Goal: Navigation & Orientation: Understand site structure

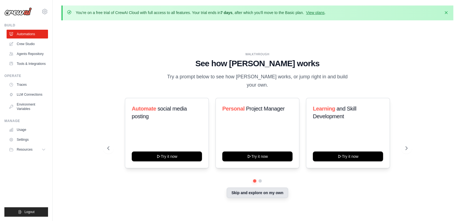
click at [235, 189] on button "Skip and explore on my own" at bounding box center [257, 192] width 61 height 10
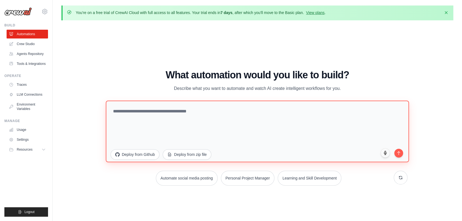
click at [238, 123] on textarea at bounding box center [257, 130] width 303 height 61
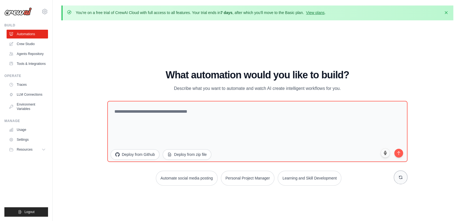
click at [405, 178] on button at bounding box center [401, 177] width 14 height 14
click at [404, 177] on button at bounding box center [401, 177] width 14 height 14
click at [176, 174] on button "Automate social media posting" at bounding box center [200, 177] width 62 height 15
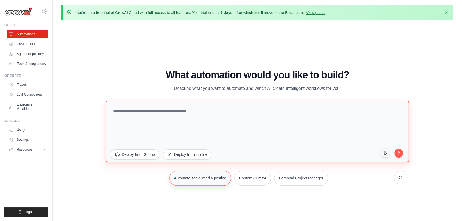
type textarea "**********"
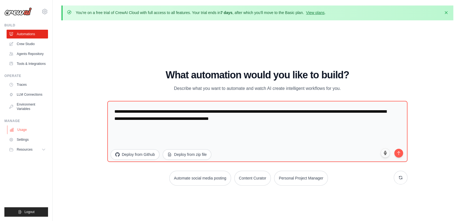
click at [41, 126] on link "Usage" at bounding box center [27, 129] width 41 height 9
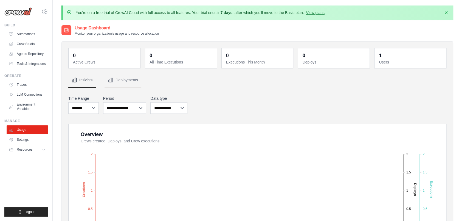
drag, startPoint x: 95, startPoint y: 61, endPoint x: 72, endPoint y: 54, distance: 24.0
click at [72, 54] on div "0 Active Crews" at bounding box center [104, 58] width 65 height 13
click at [122, 63] on dt "Active Crews" at bounding box center [105, 61] width 64 height 5
click at [447, 12] on icon "button" at bounding box center [445, 12] width 5 height 5
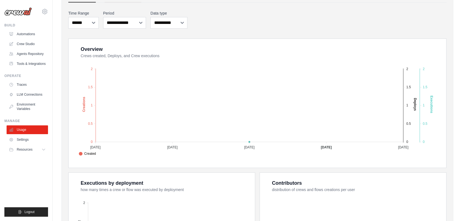
scroll to position [110, 0]
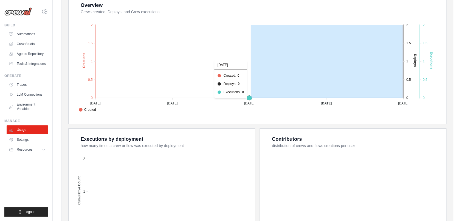
drag, startPoint x: 251, startPoint y: 97, endPoint x: 403, endPoint y: 72, distance: 154.2
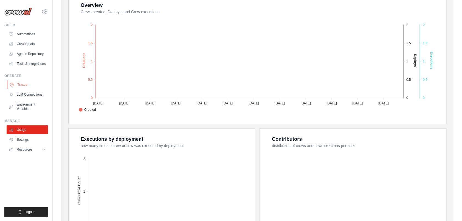
click at [30, 84] on link "Traces" at bounding box center [27, 84] width 41 height 9
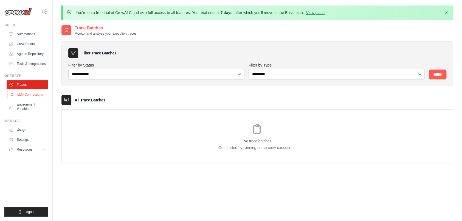
click at [35, 96] on link "LLM Connections" at bounding box center [27, 94] width 41 height 9
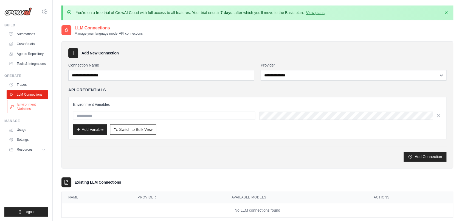
click at [31, 107] on link "Environment Variables" at bounding box center [27, 106] width 41 height 13
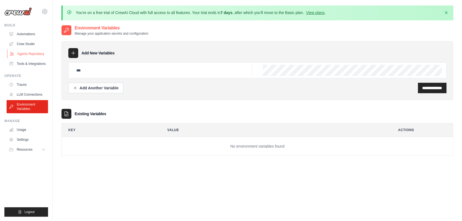
click at [40, 52] on link "Agents Repository" at bounding box center [27, 53] width 41 height 9
click at [40, 61] on link "Tools & Integrations" at bounding box center [27, 63] width 41 height 9
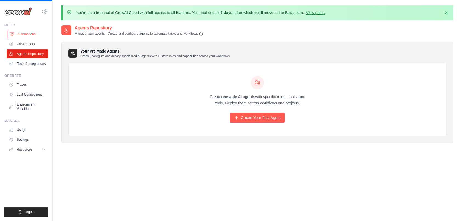
click at [36, 37] on link "Automations" at bounding box center [27, 34] width 41 height 9
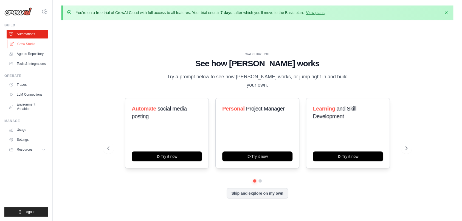
click at [39, 45] on link "Crew Studio" at bounding box center [27, 43] width 41 height 9
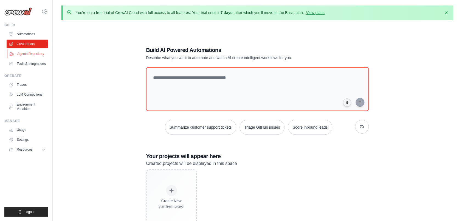
click at [22, 52] on link "Agents Repository" at bounding box center [27, 53] width 41 height 9
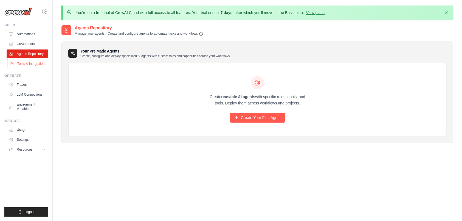
click at [24, 64] on link "Tools & Integrations" at bounding box center [27, 63] width 41 height 9
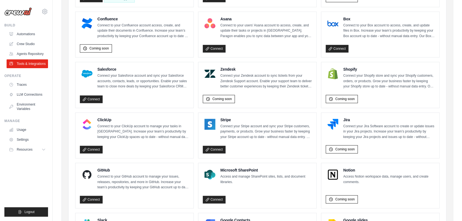
scroll to position [219, 0]
